Goal: Find specific page/section: Find specific page/section

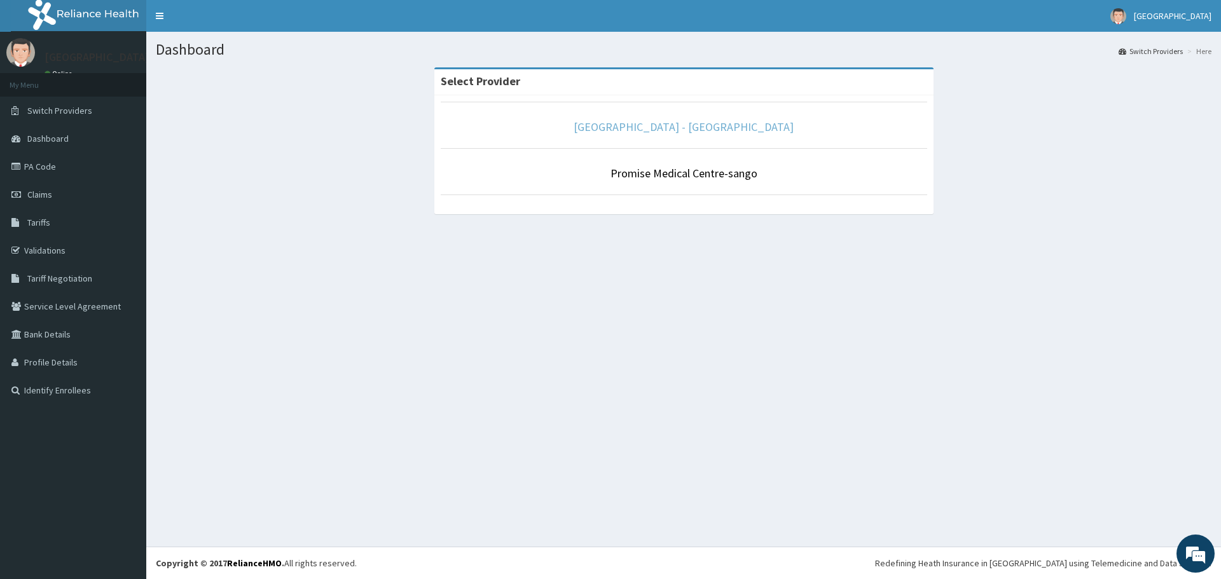
click at [666, 127] on link "[GEOGRAPHIC_DATA] - [GEOGRAPHIC_DATA]" at bounding box center [683, 127] width 220 height 15
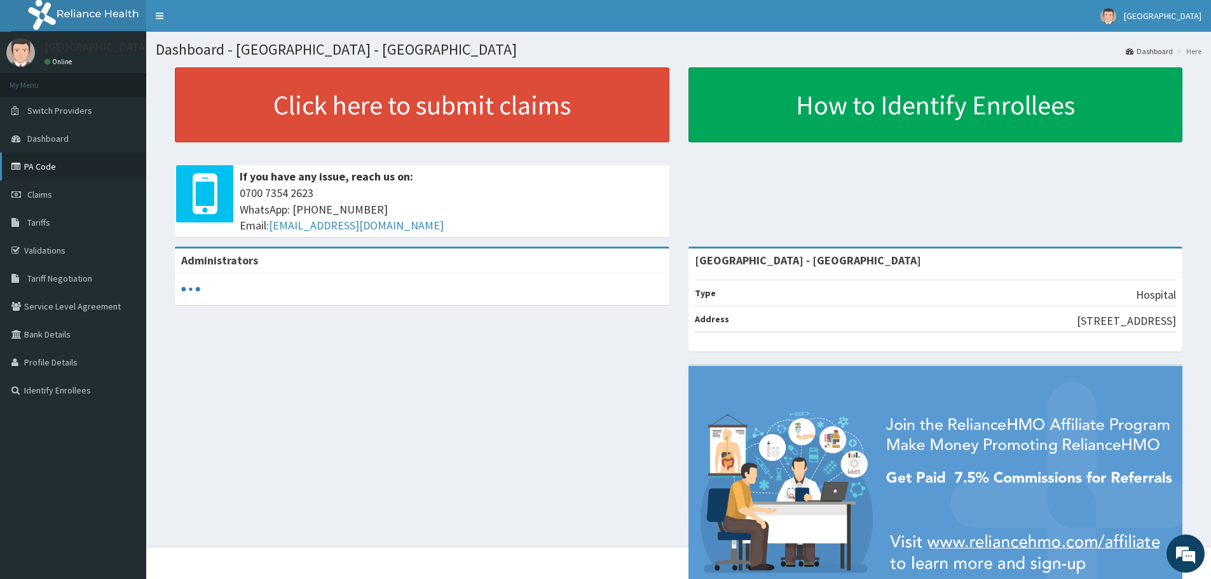
click at [59, 167] on link "PA Code" at bounding box center [73, 167] width 146 height 28
